Goal: Task Accomplishment & Management: Manage account settings

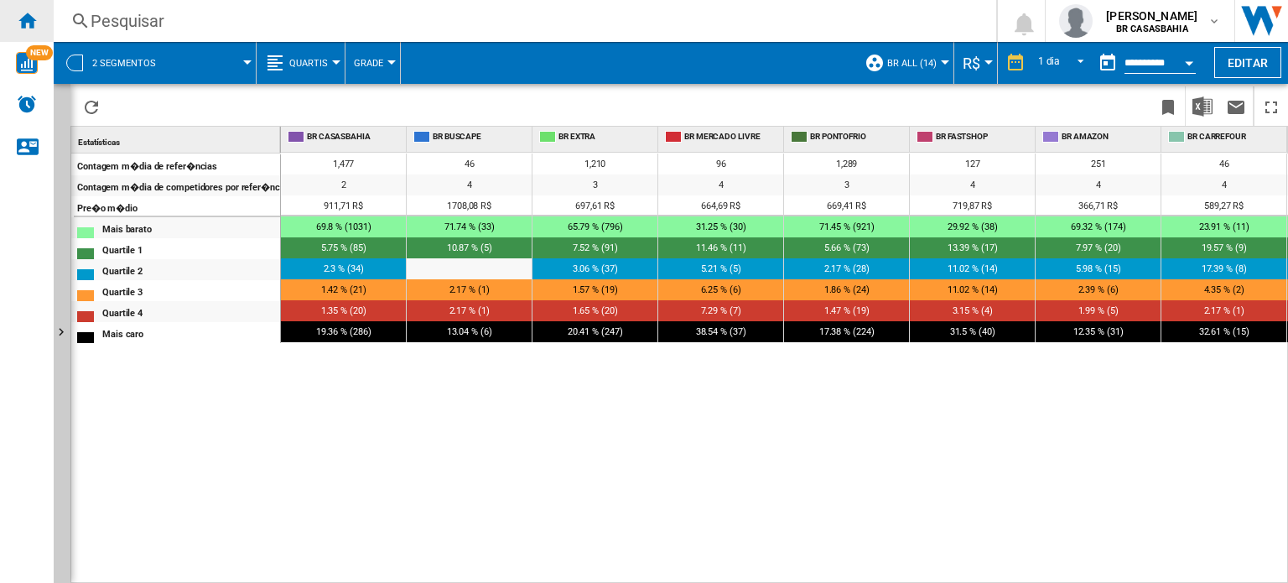
click at [32, 10] on ng-md-icon "Início" at bounding box center [27, 20] width 20 height 20
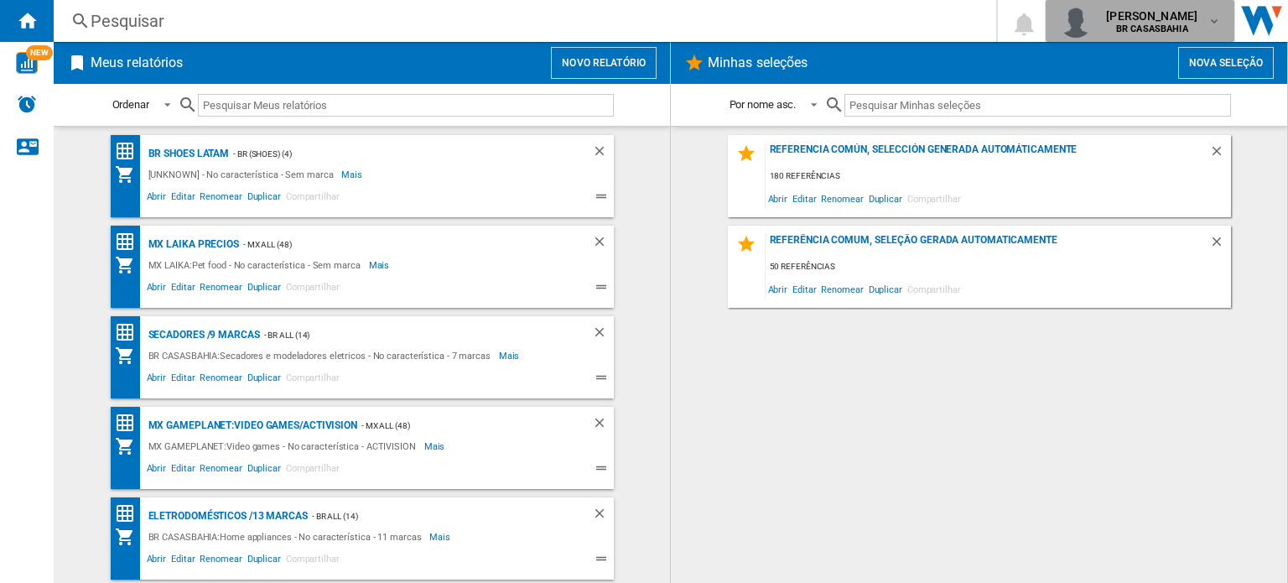
click at [1208, 17] on md-icon "button" at bounding box center [1214, 20] width 13 height 13
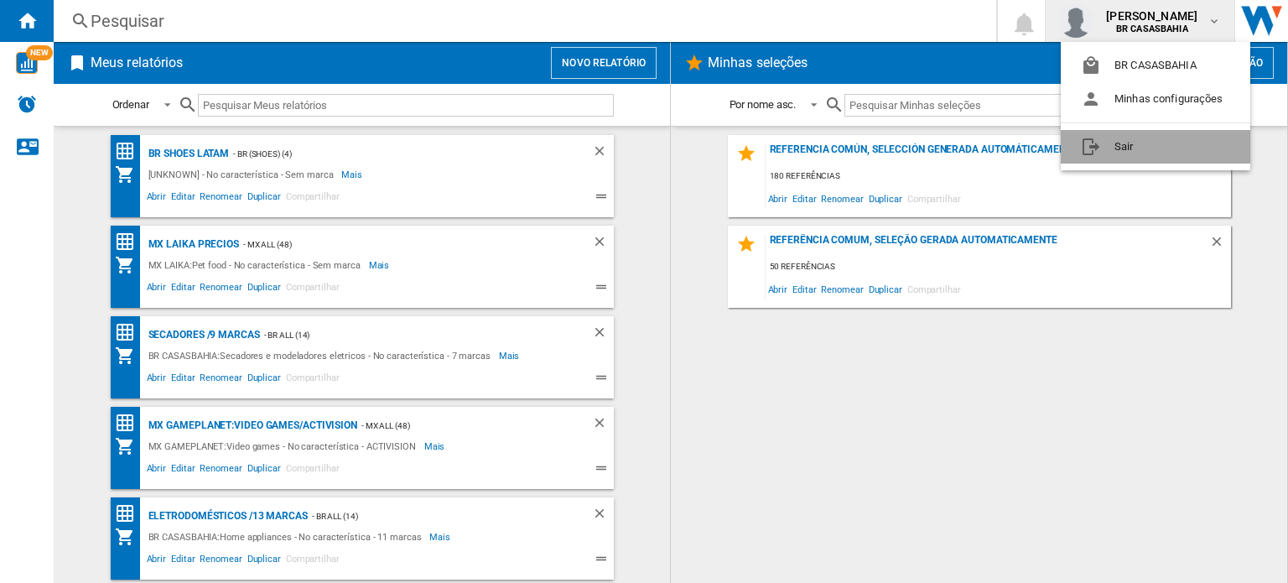
click at [1202, 157] on button "Sair" at bounding box center [1156, 147] width 190 height 34
